Goal: Task Accomplishment & Management: Complete application form

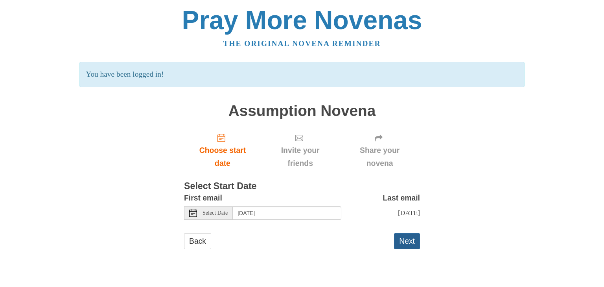
click at [409, 241] on button "Next" at bounding box center [407, 241] width 26 height 16
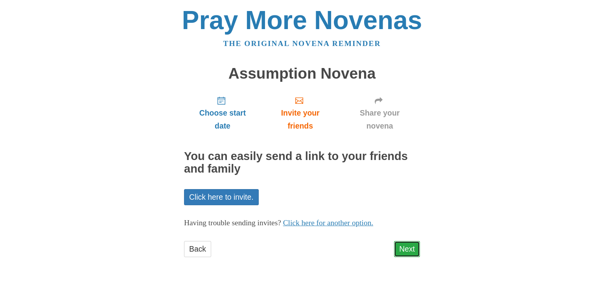
click at [406, 251] on link "Next" at bounding box center [407, 249] width 26 height 16
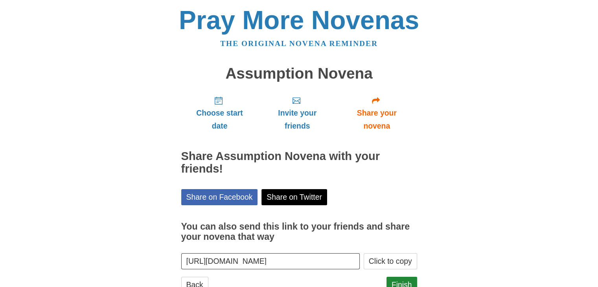
scroll to position [28, 0]
